Goal: Task Accomplishment & Management: Use online tool/utility

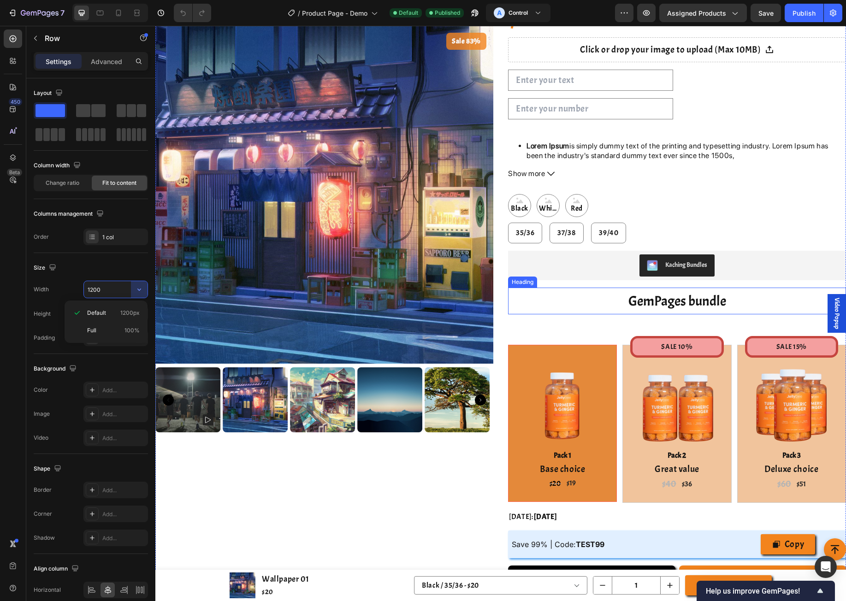
scroll to position [369, 0]
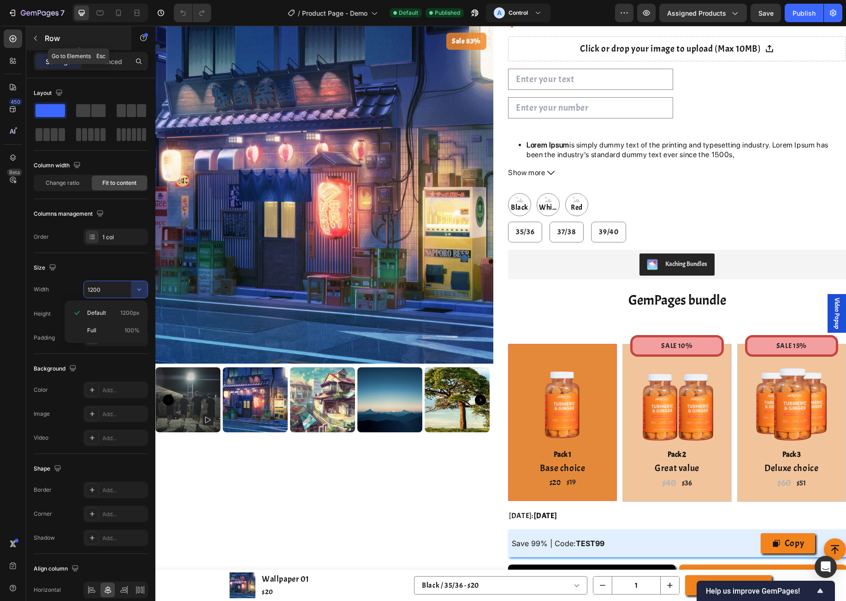
click at [40, 36] on button "button" at bounding box center [35, 38] width 15 height 15
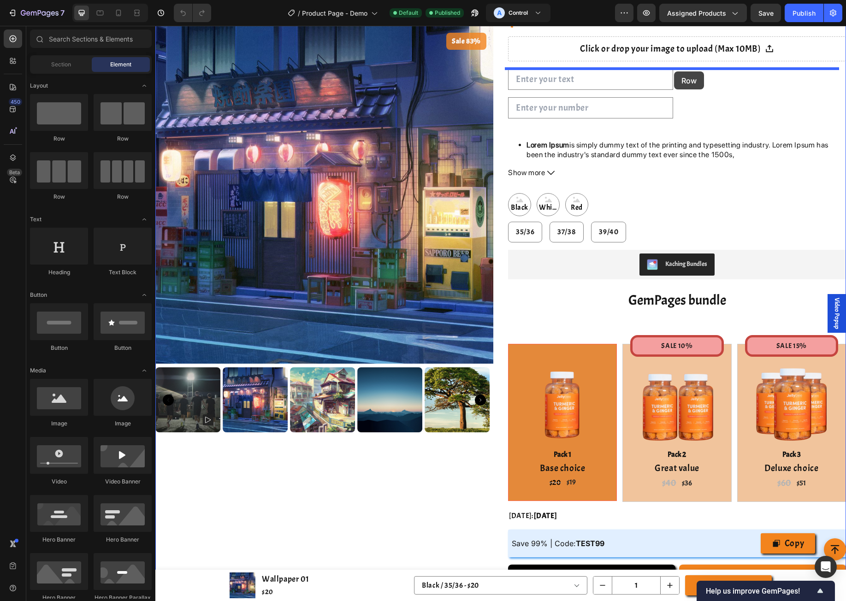
drag, startPoint x: 279, startPoint y: 146, endPoint x: 674, endPoint y: 71, distance: 402.0
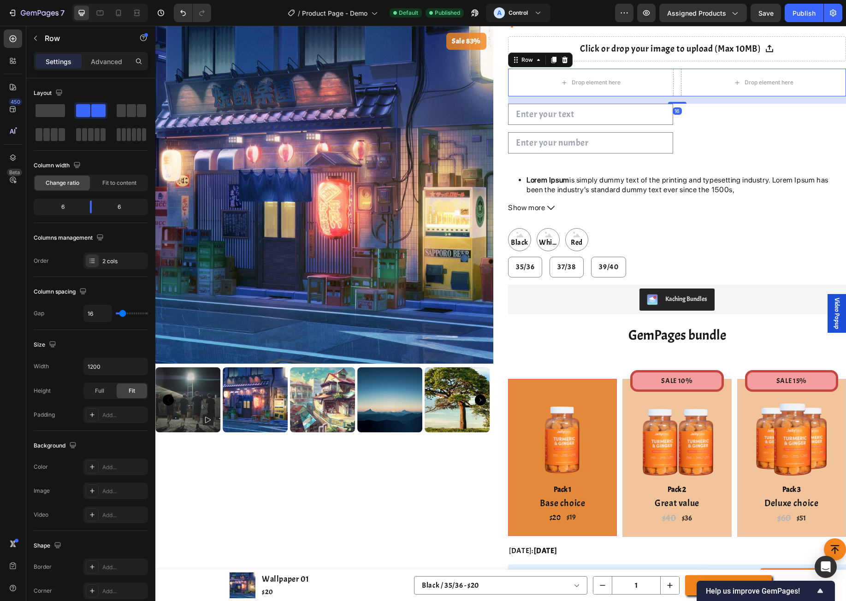
scroll to position [246, 0]
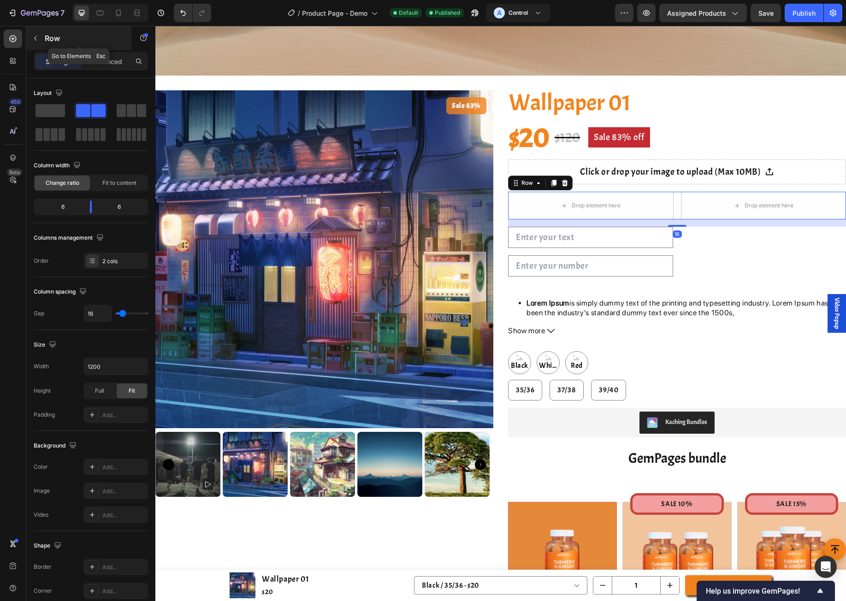
click at [48, 37] on p "Row" at bounding box center [84, 38] width 78 height 11
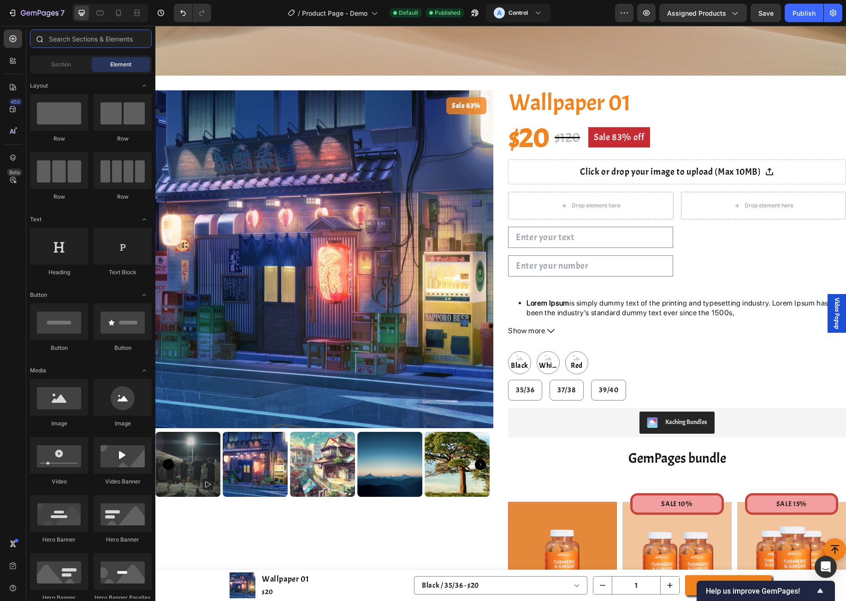
click at [91, 41] on input "text" at bounding box center [91, 39] width 122 height 18
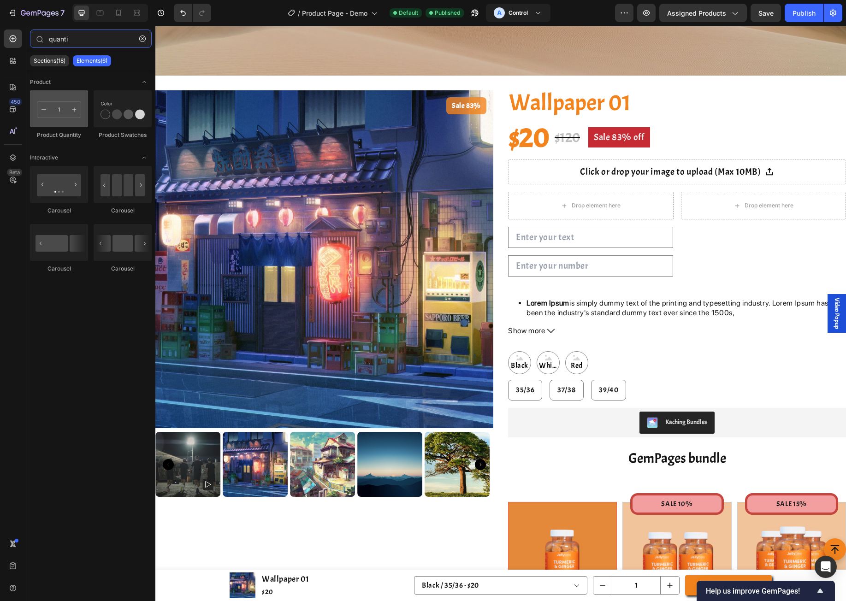
type input "quanti"
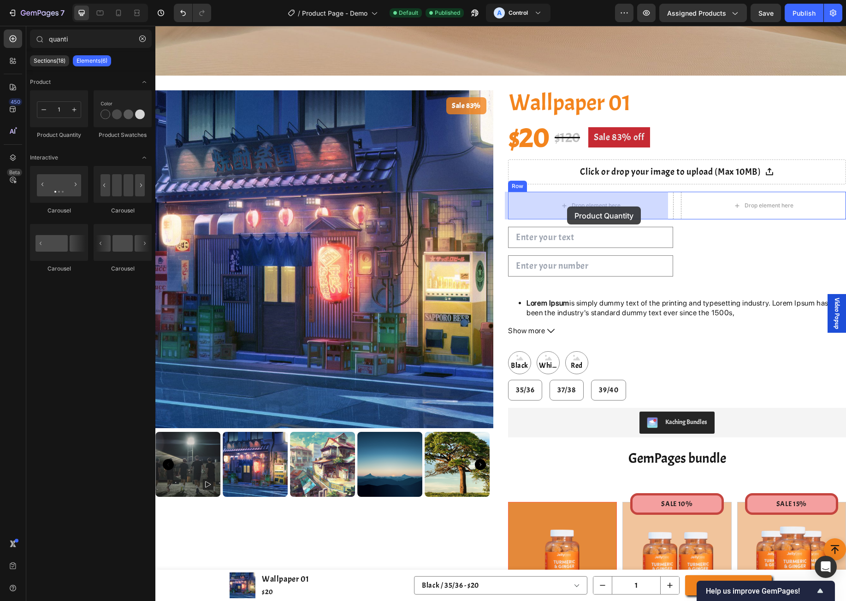
drag, startPoint x: 231, startPoint y: 139, endPoint x: 567, endPoint y: 207, distance: 342.7
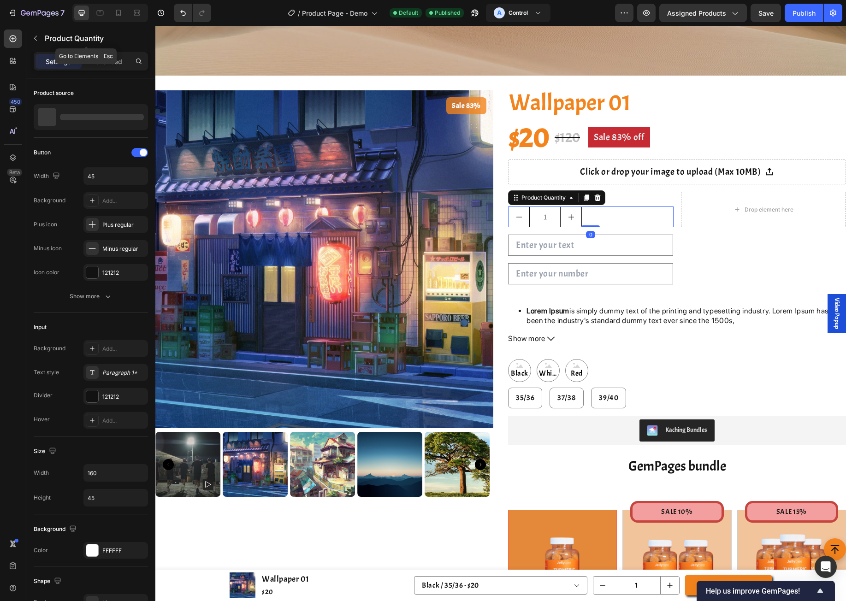
drag, startPoint x: 40, startPoint y: 42, endPoint x: 62, endPoint y: 43, distance: 22.6
click at [41, 42] on button "button" at bounding box center [35, 38] width 15 height 15
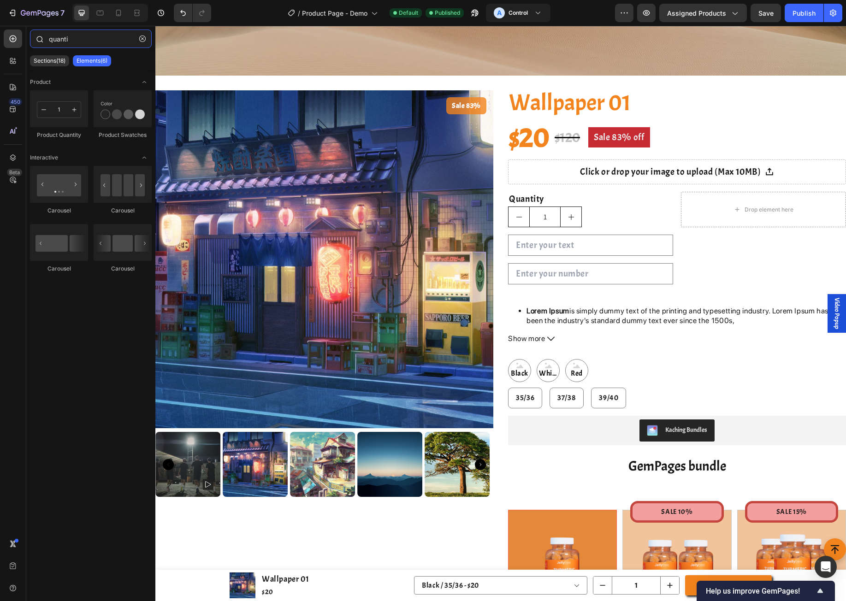
click at [98, 42] on input "quanti" at bounding box center [91, 39] width 122 height 18
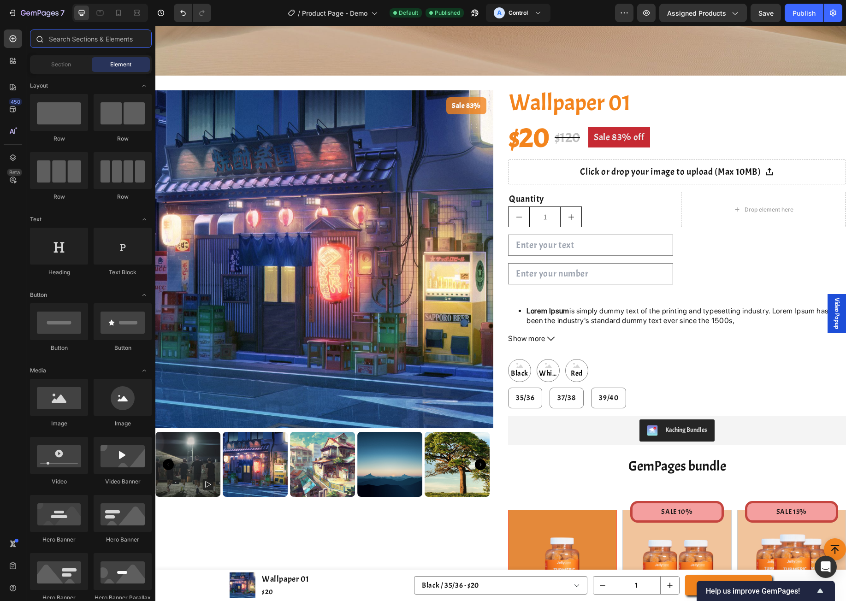
type input "a"
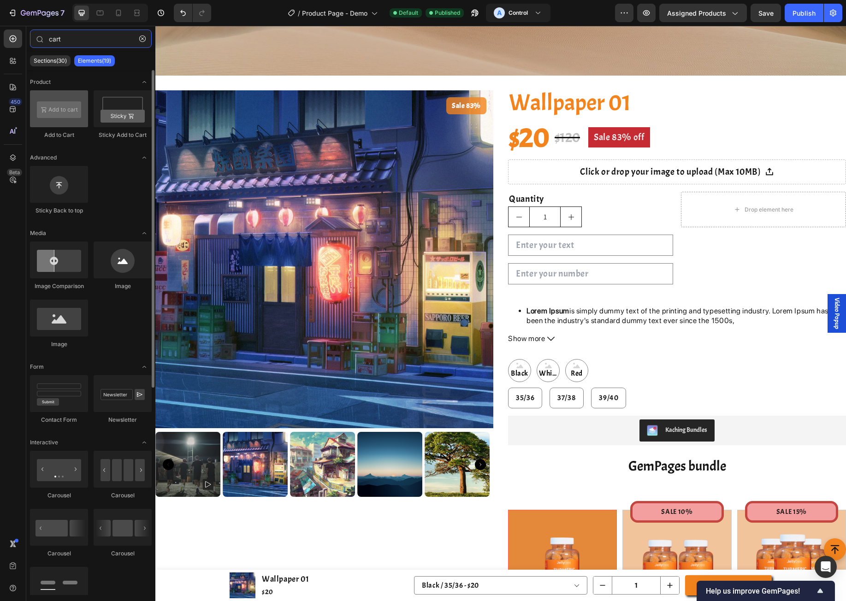
type input "cart"
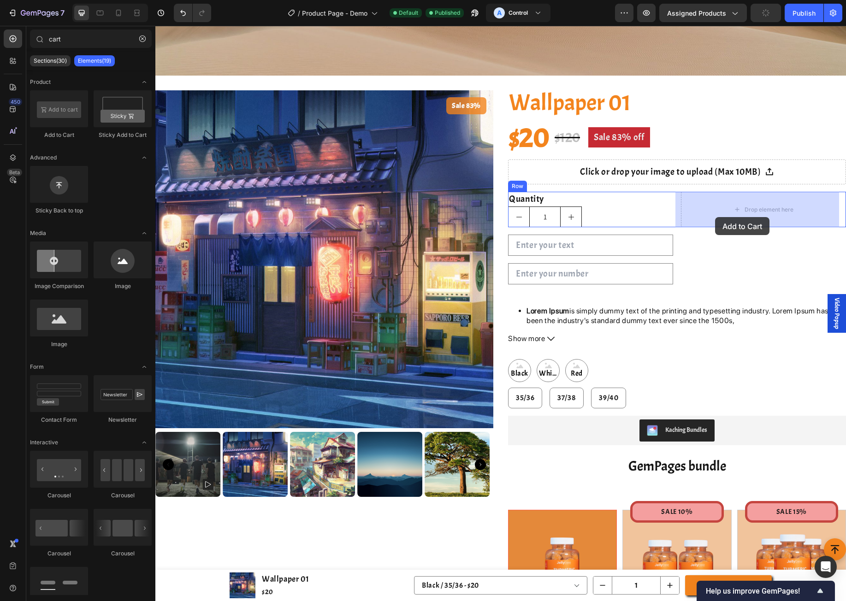
drag, startPoint x: 242, startPoint y: 137, endPoint x: 715, endPoint y: 217, distance: 480.1
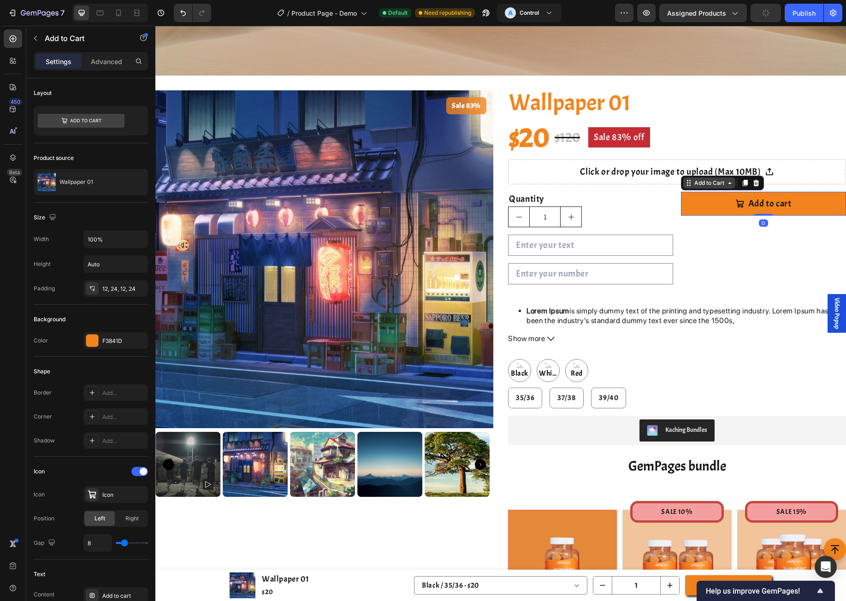
click at [712, 181] on div "Add to Cart" at bounding box center [709, 183] width 34 height 8
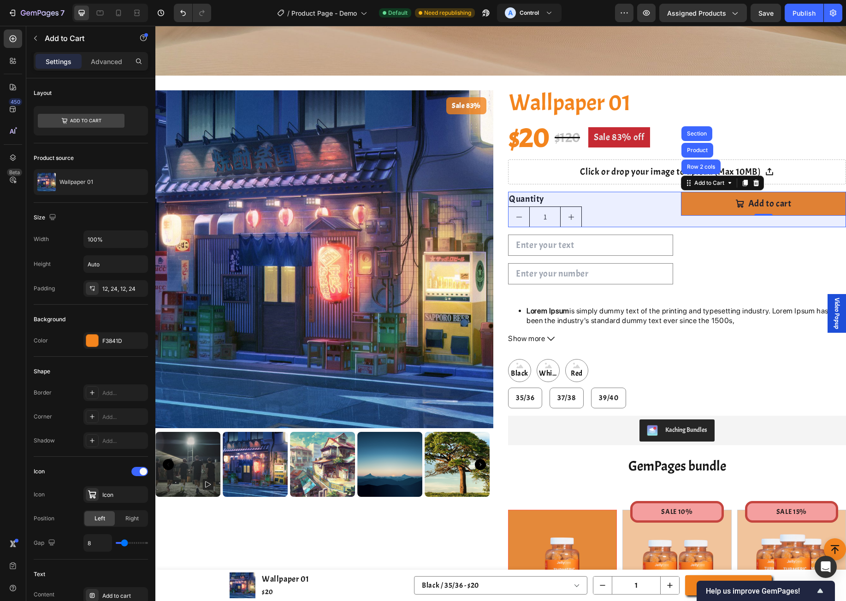
click at [694, 165] on div "Row 2 cols" at bounding box center [701, 167] width 32 height 6
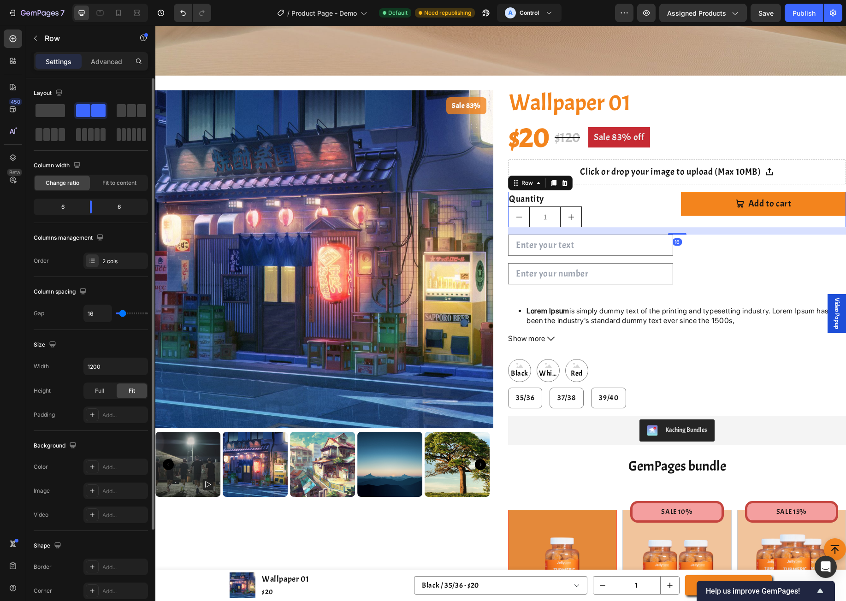
scroll to position [118, 0]
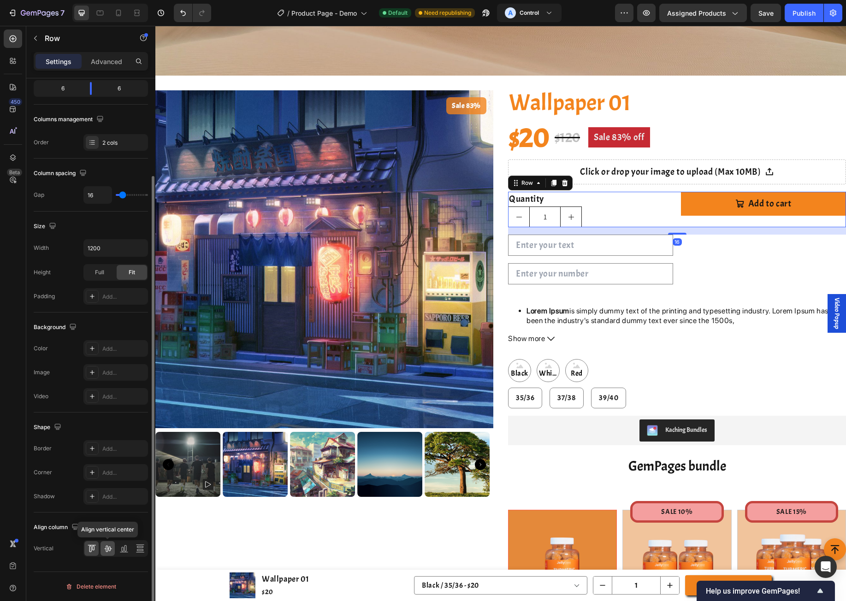
click at [112, 548] on icon at bounding box center [107, 548] width 9 height 9
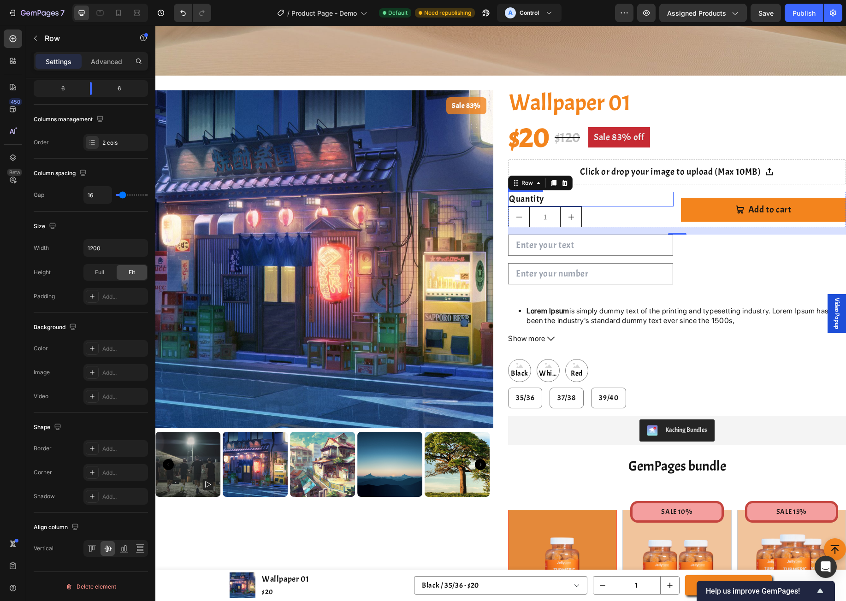
click at [582, 200] on div "Quantity" at bounding box center [590, 199] width 165 height 15
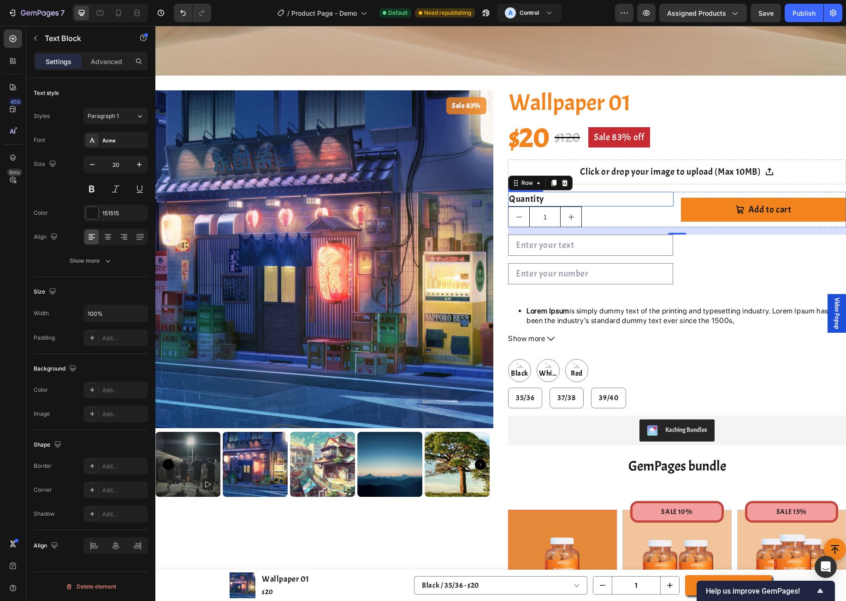
scroll to position [0, 0]
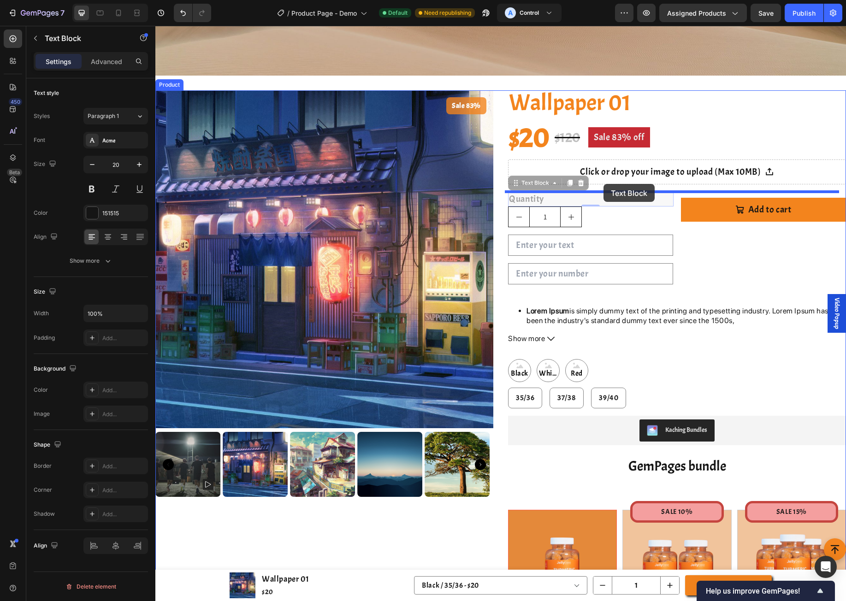
drag, startPoint x: 510, startPoint y: 182, endPoint x: 603, endPoint y: 184, distance: 93.6
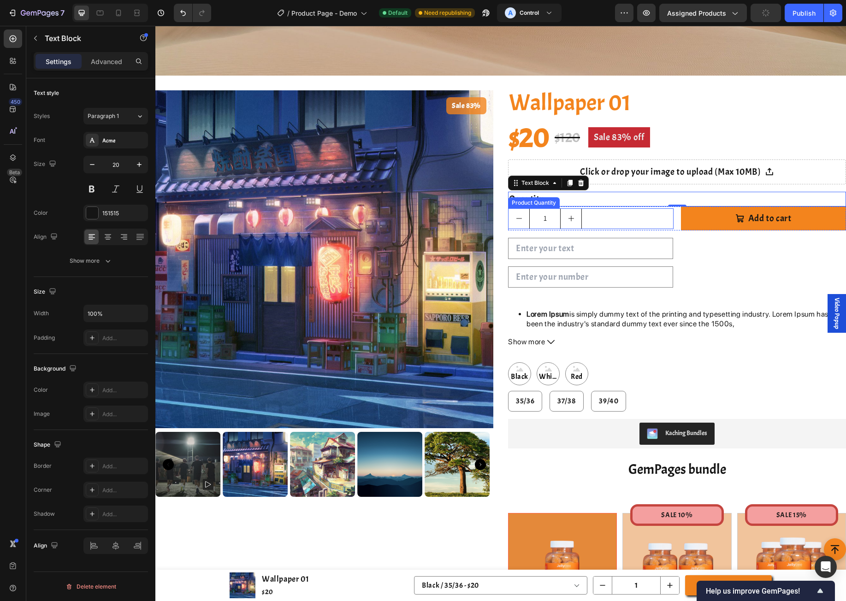
click at [653, 213] on div "1" at bounding box center [590, 218] width 165 height 21
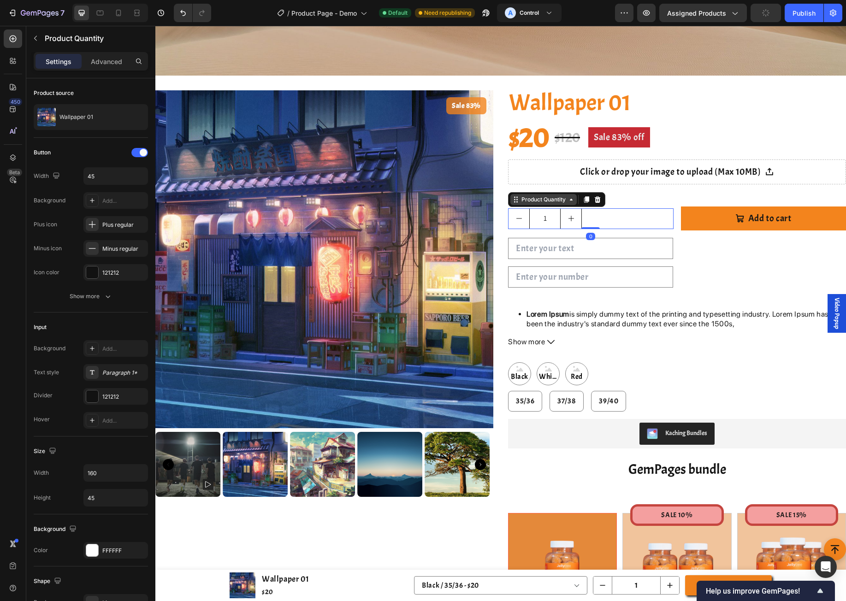
click at [550, 199] on div "Product Quantity" at bounding box center [543, 199] width 48 height 8
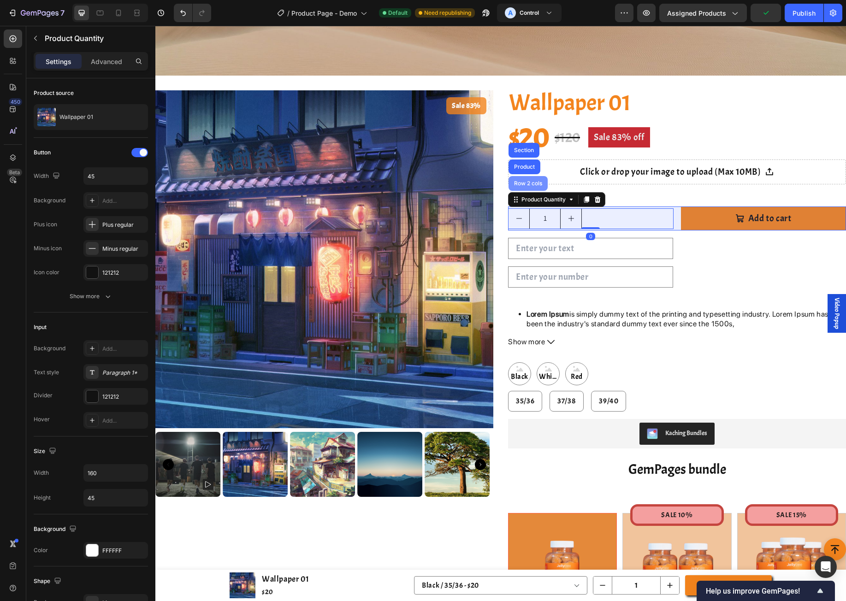
click at [536, 186] on div "Row 2 cols" at bounding box center [527, 183] width 39 height 15
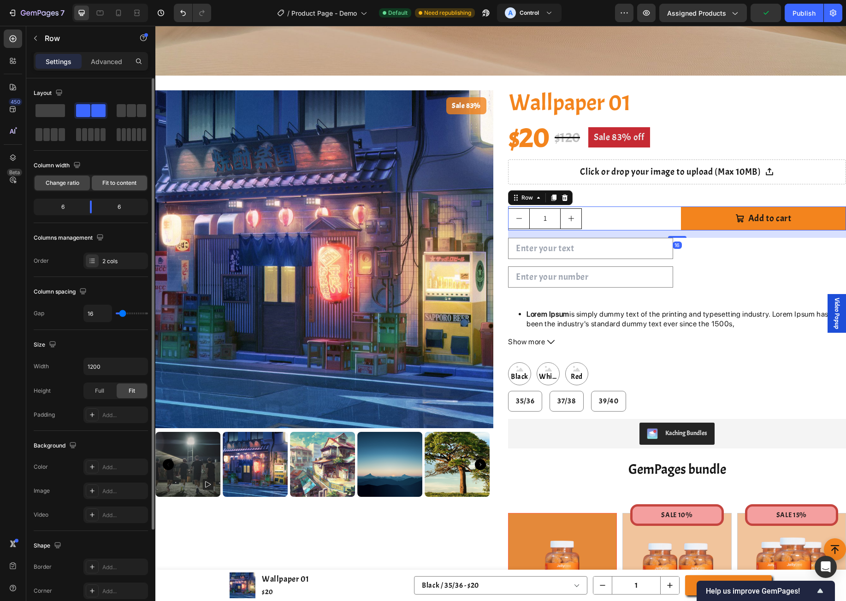
drag, startPoint x: 114, startPoint y: 178, endPoint x: 125, endPoint y: 179, distance: 11.1
click at [114, 178] on div "Fit to content" at bounding box center [119, 183] width 55 height 15
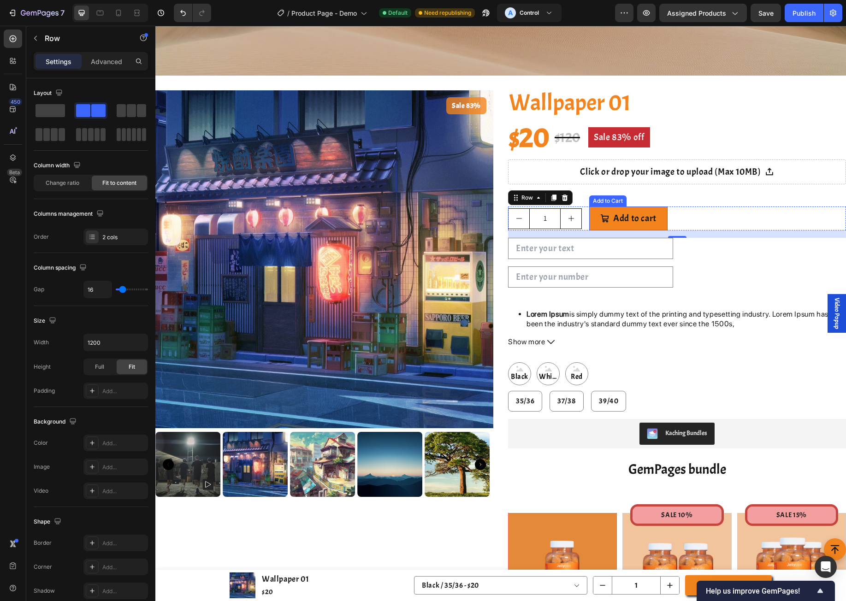
click at [602, 203] on div "Add to Cart" at bounding box center [607, 200] width 37 height 11
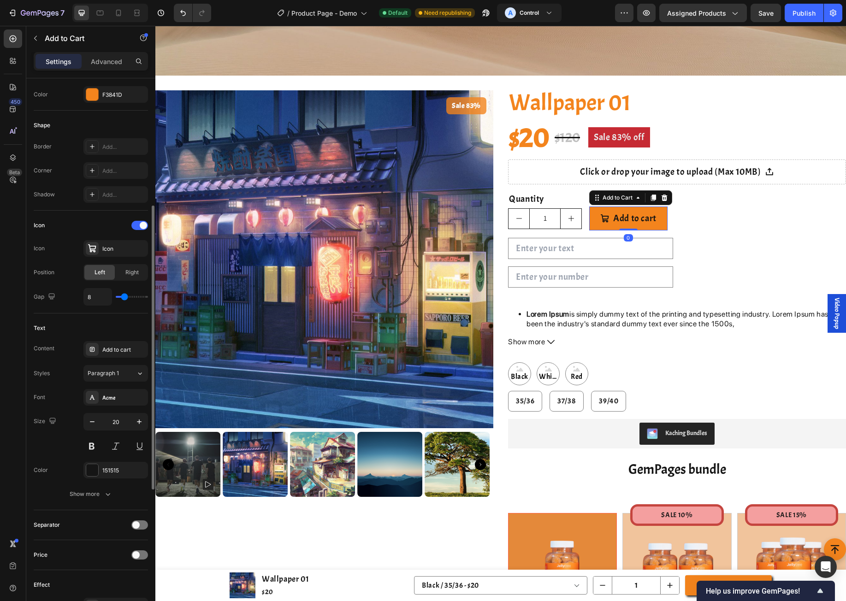
scroll to position [123, 0]
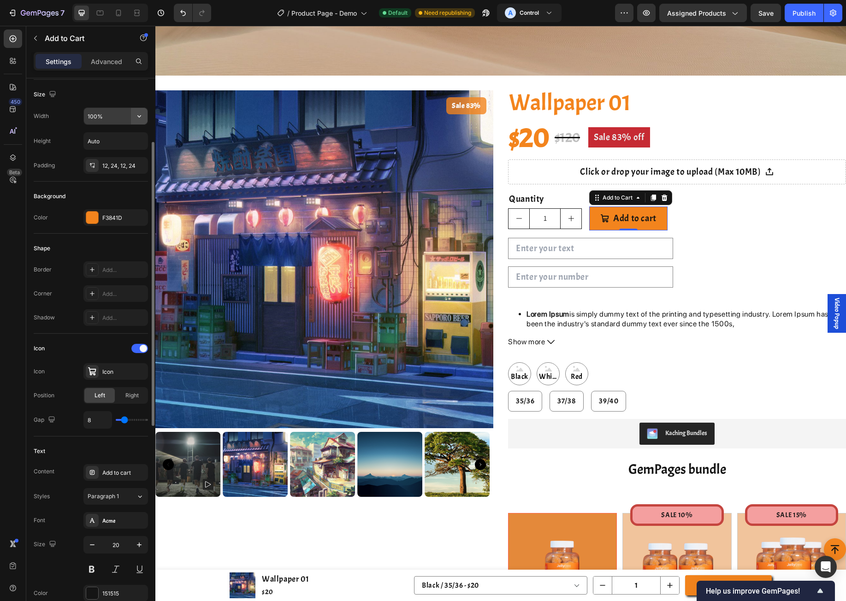
click at [138, 119] on icon "button" at bounding box center [139, 116] width 9 height 9
click at [122, 140] on p "Fit content Auto" at bounding box center [113, 140] width 53 height 8
click at [138, 121] on button "button" at bounding box center [139, 116] width 17 height 17
click at [110, 154] on p "Full 100%" at bounding box center [113, 157] width 53 height 8
type input "100%"
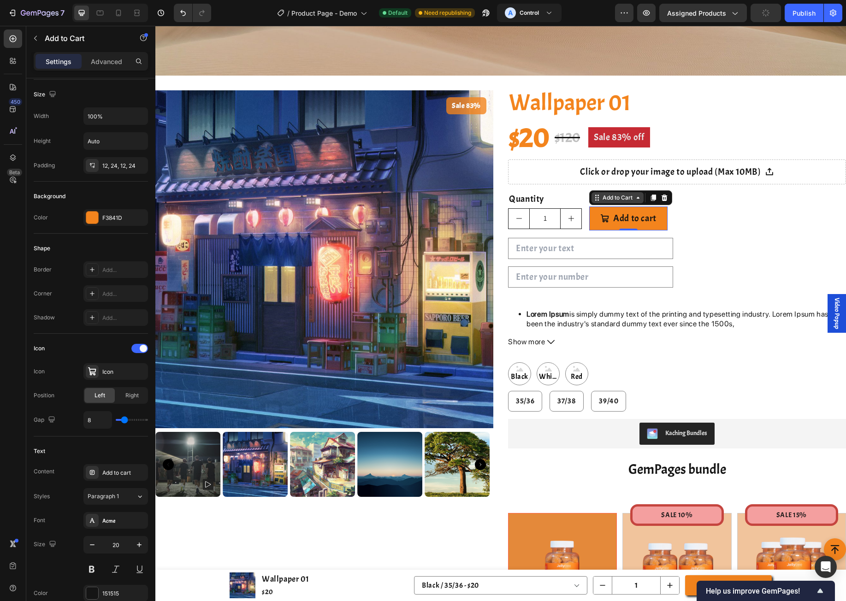
click at [609, 195] on div "Add to Cart" at bounding box center [618, 198] width 34 height 8
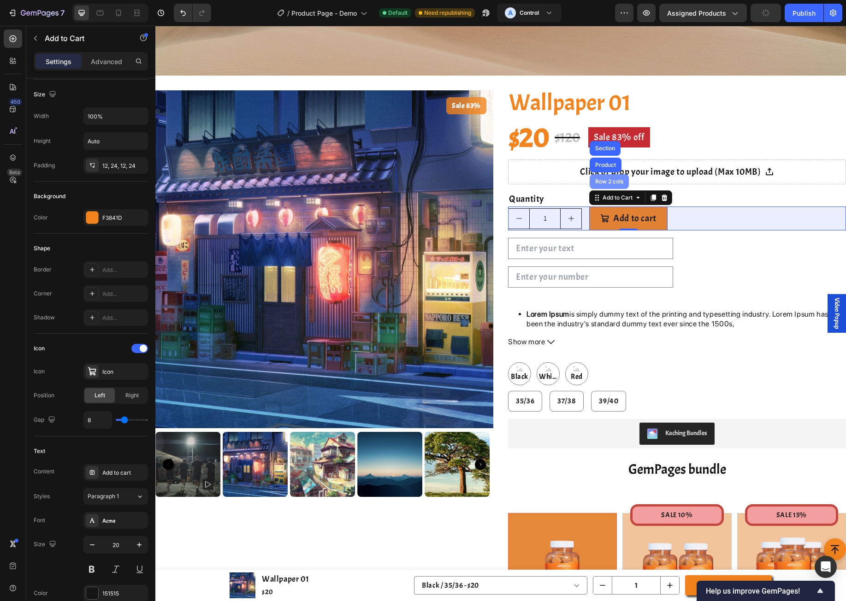
click at [604, 182] on div "Row 2 cols" at bounding box center [609, 182] width 32 height 6
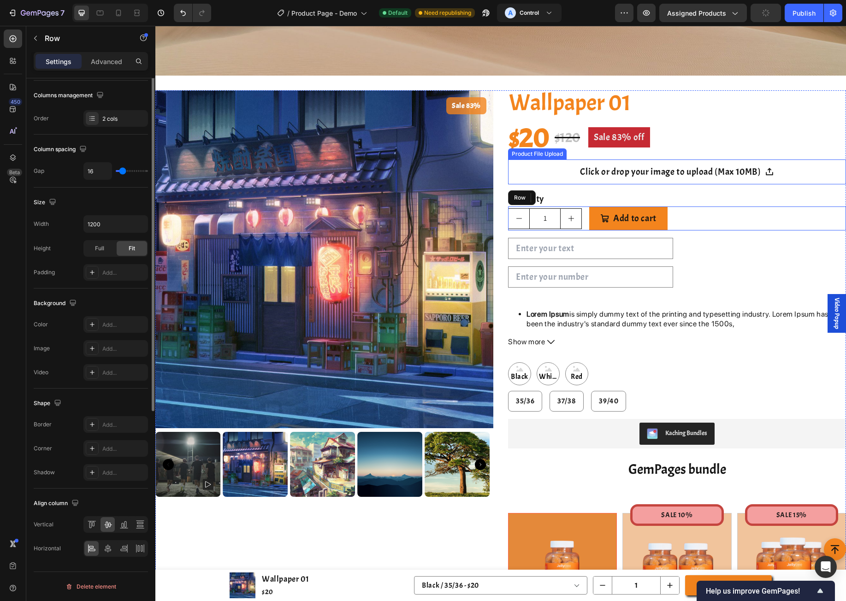
scroll to position [0, 0]
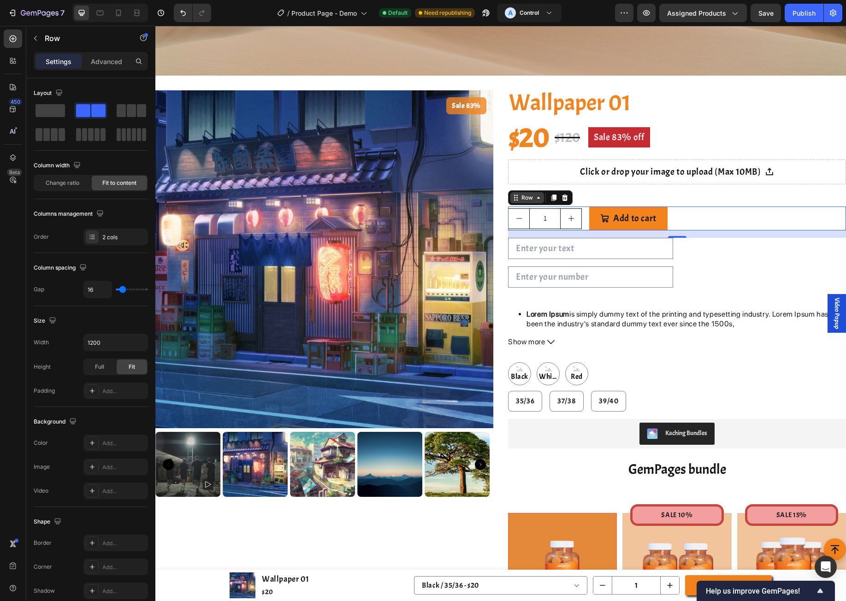
click at [519, 197] on div "Row" at bounding box center [526, 198] width 15 height 8
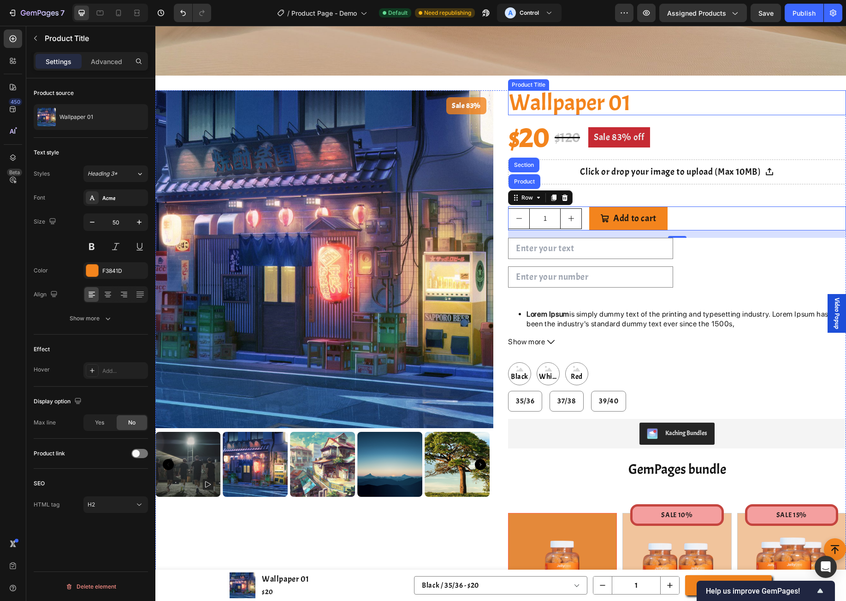
click at [836, 107] on h2 "Wallpaper 01" at bounding box center [677, 102] width 338 height 25
